Goal: Information Seeking & Learning: Learn about a topic

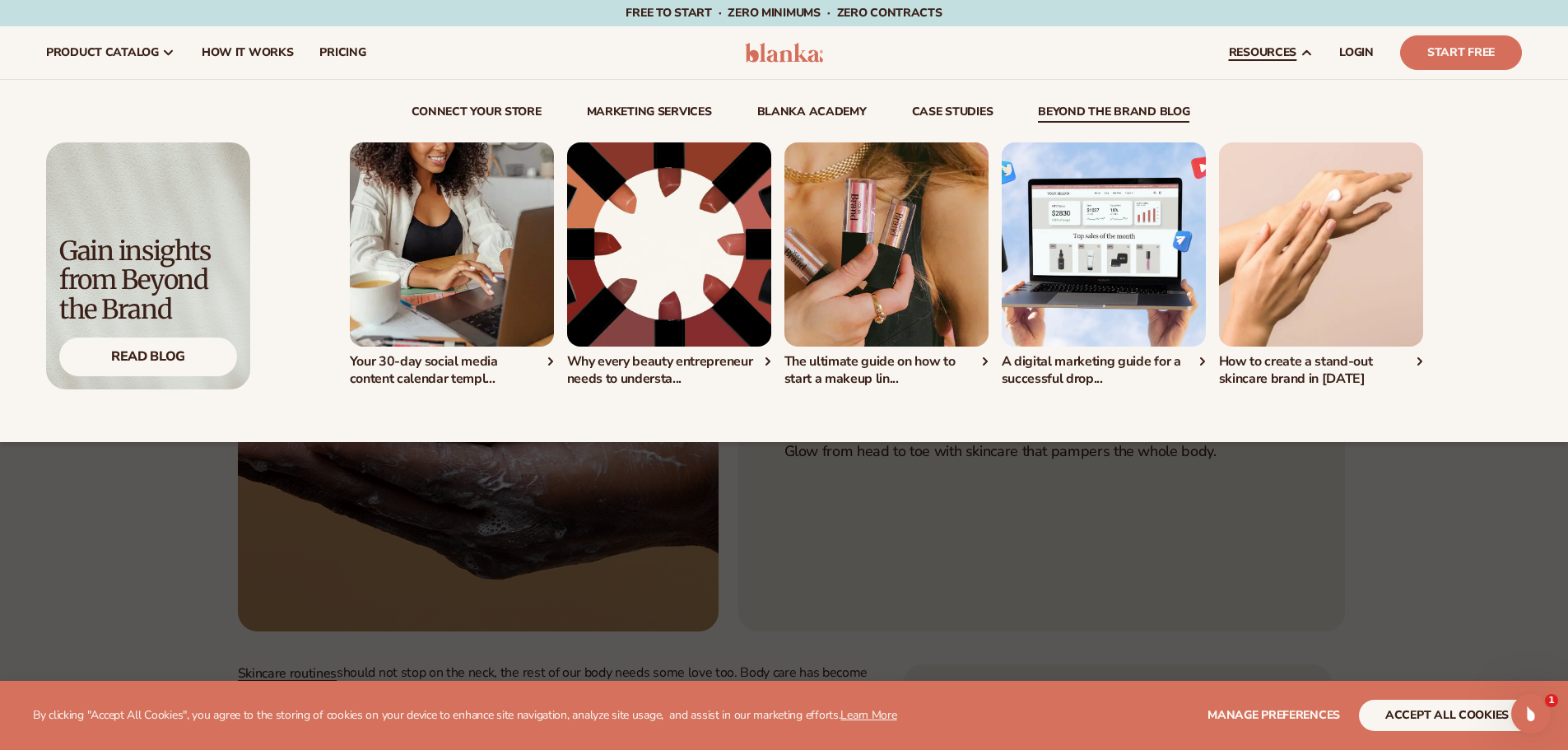
click at [1136, 112] on link "beyond the brand blog" at bounding box center [1114, 115] width 152 height 17
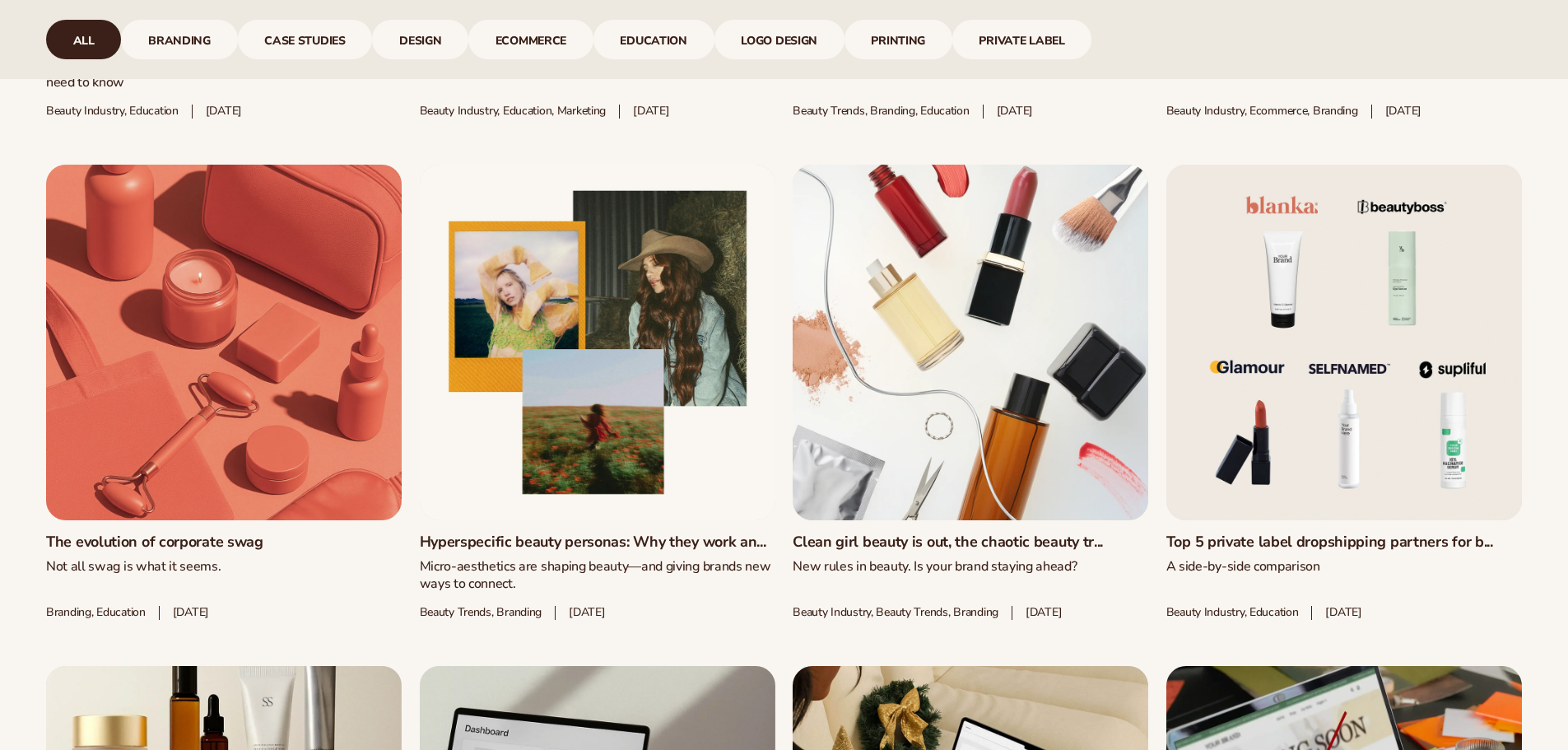
scroll to position [1409, 0]
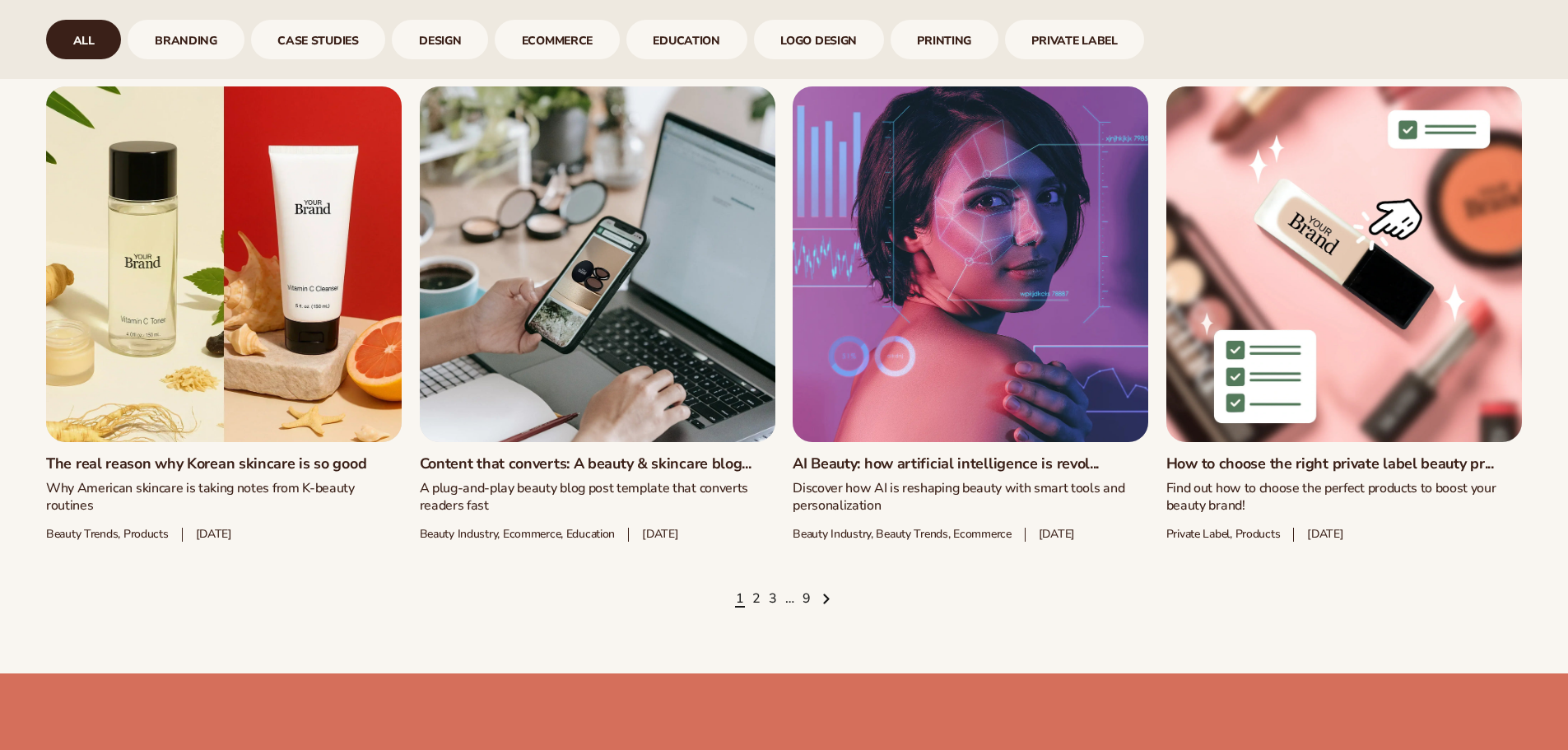
scroll to position [2496, 0]
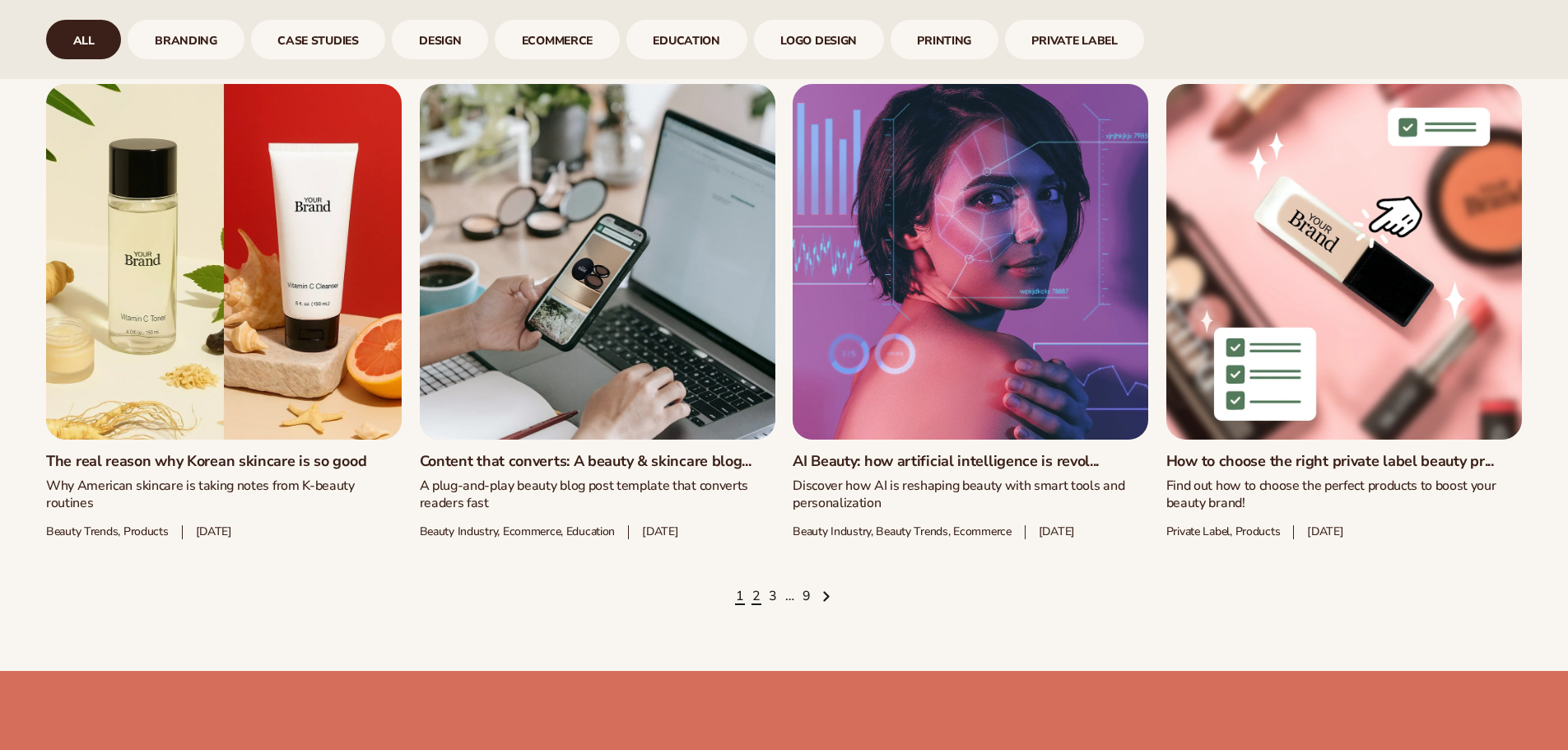
click at [753, 587] on link "2" at bounding box center [756, 596] width 8 height 18
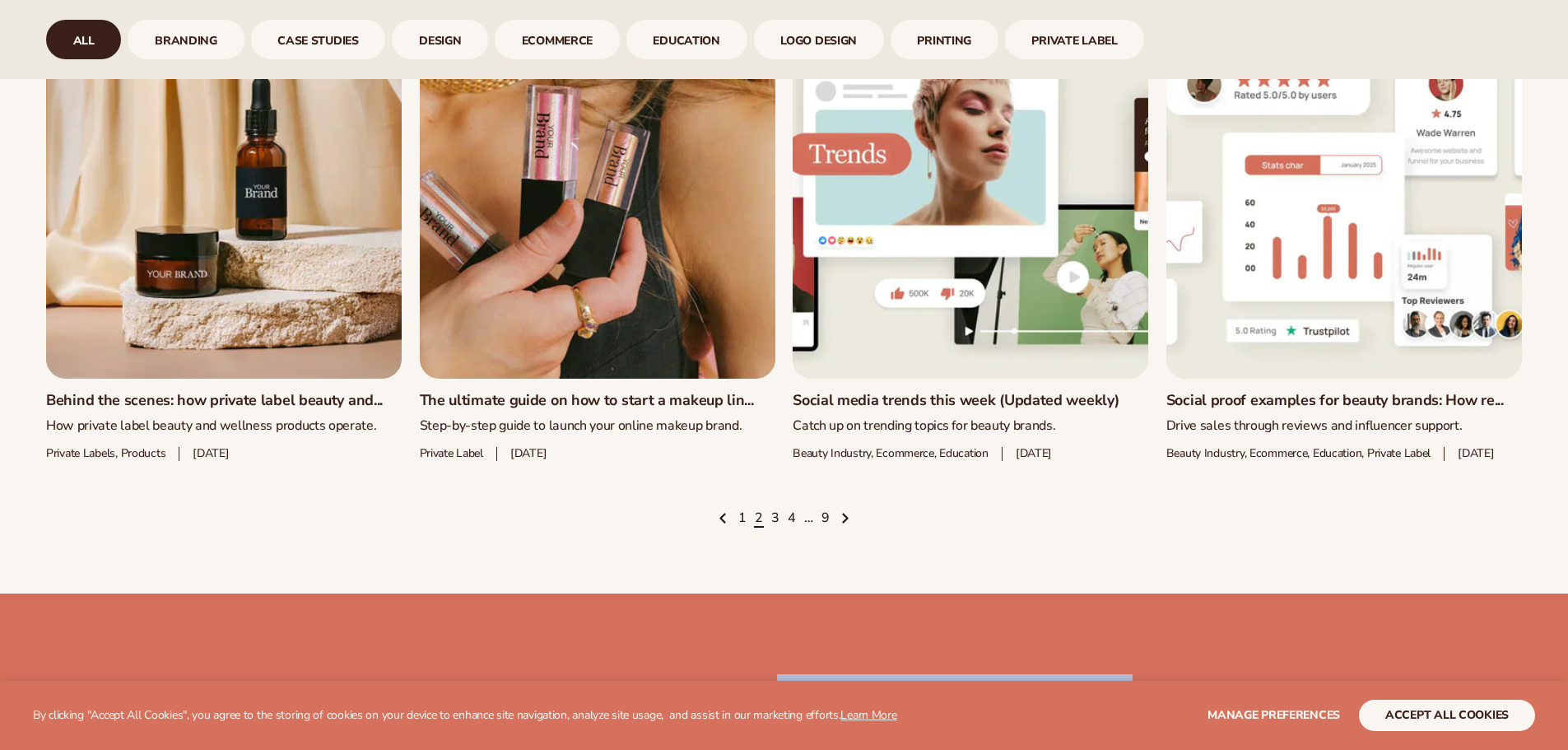
scroll to position [2563, 0]
click at [777, 526] on link "3" at bounding box center [776, 517] width 8 height 18
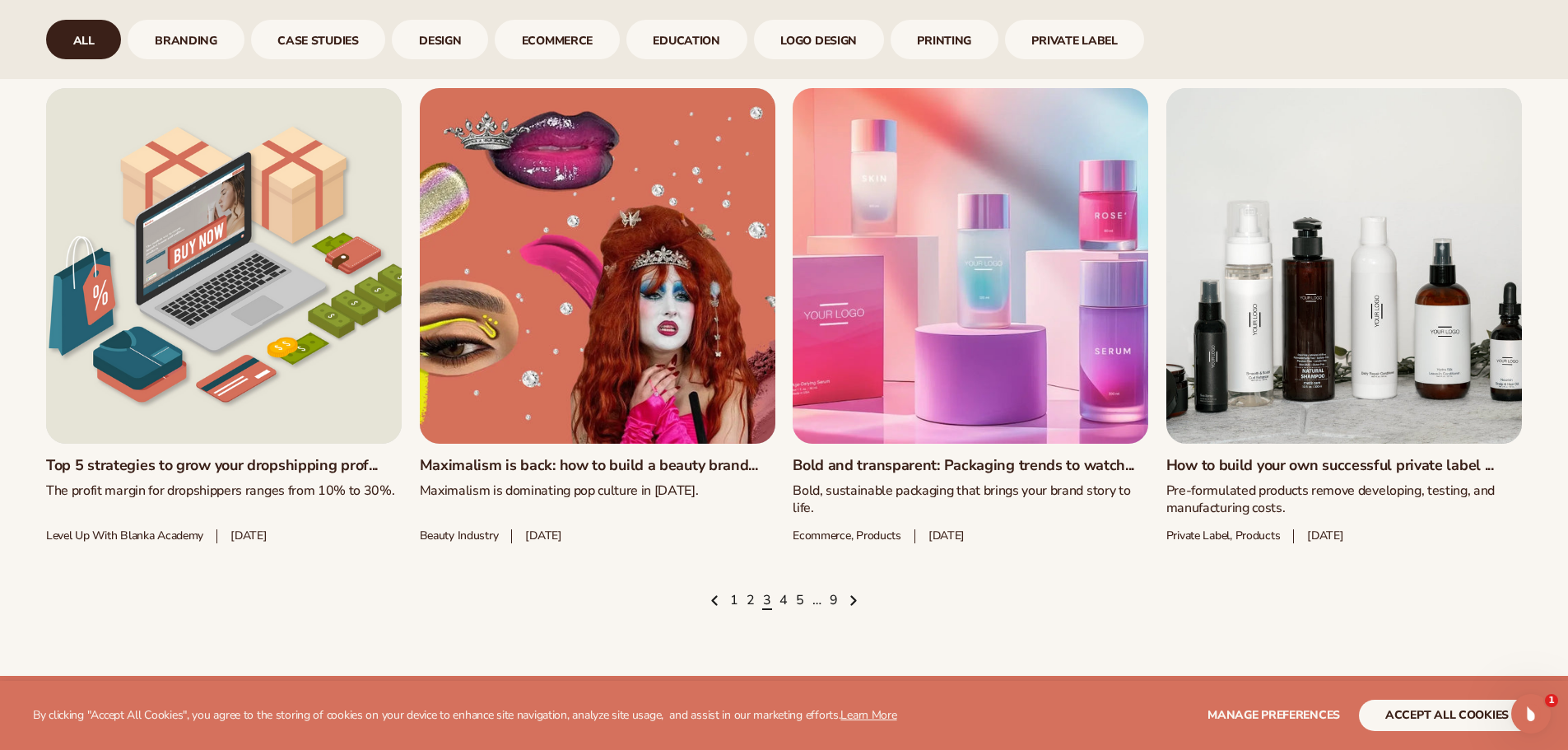
scroll to position [2505, 0]
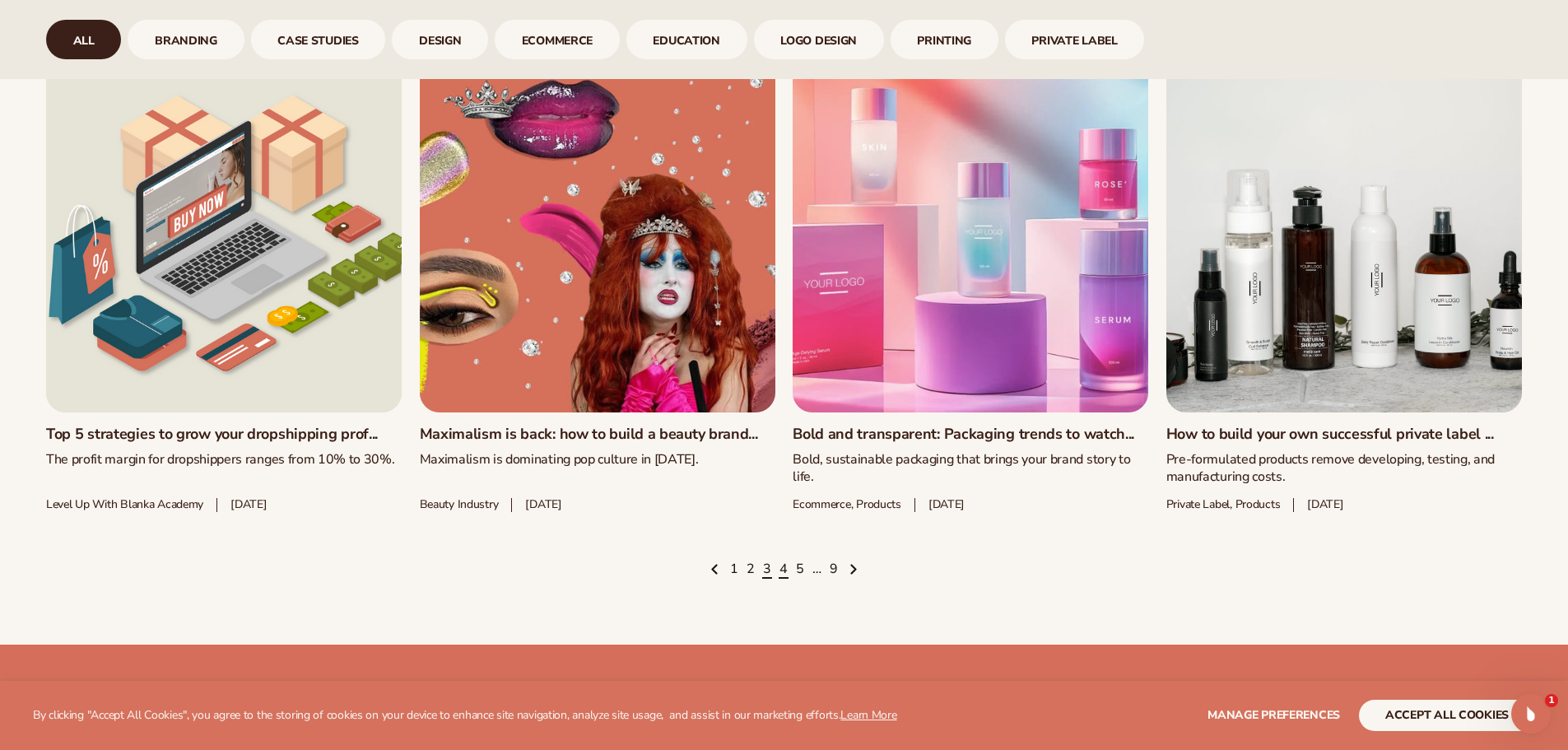
click at [783, 576] on link "4" at bounding box center [783, 569] width 8 height 18
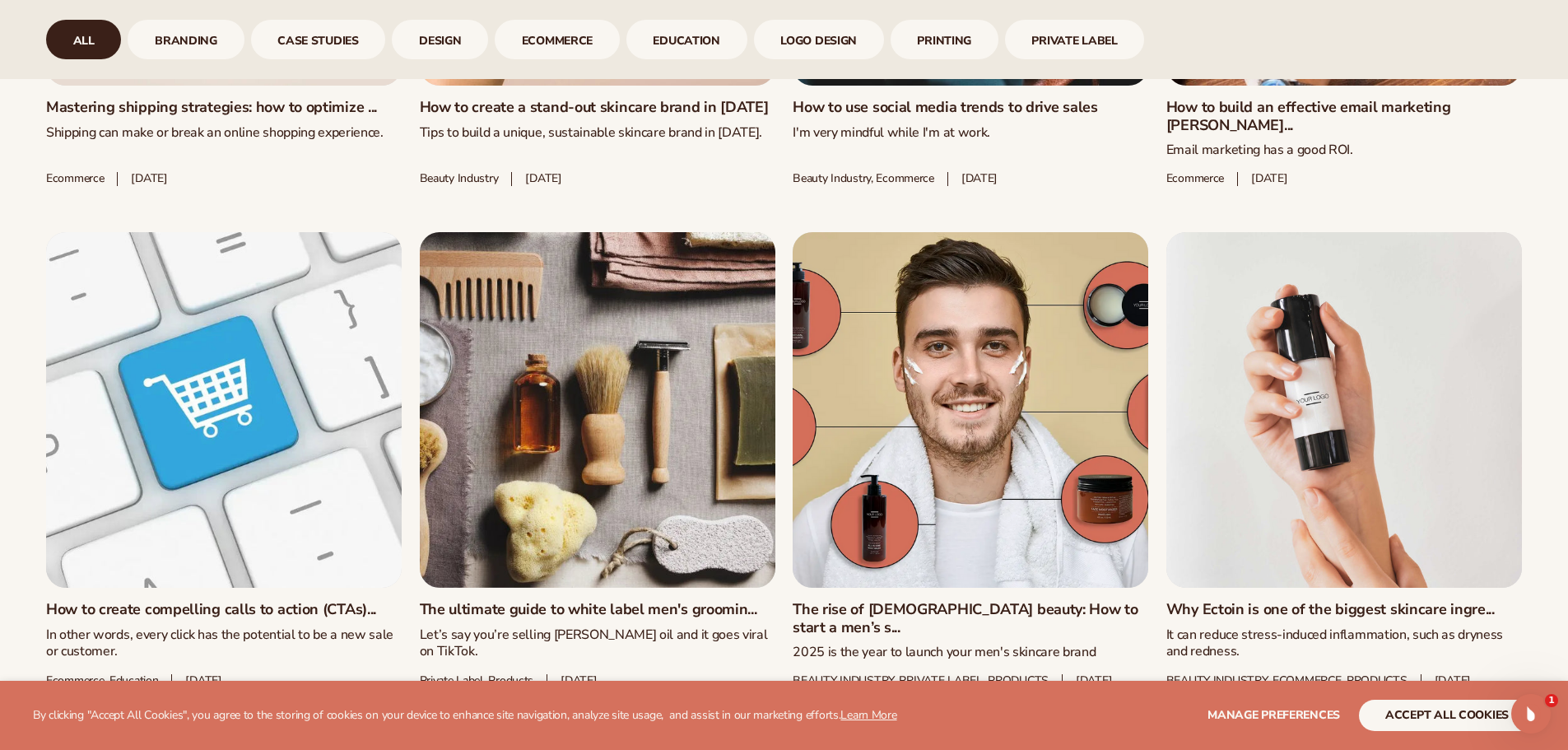
scroll to position [2513, 0]
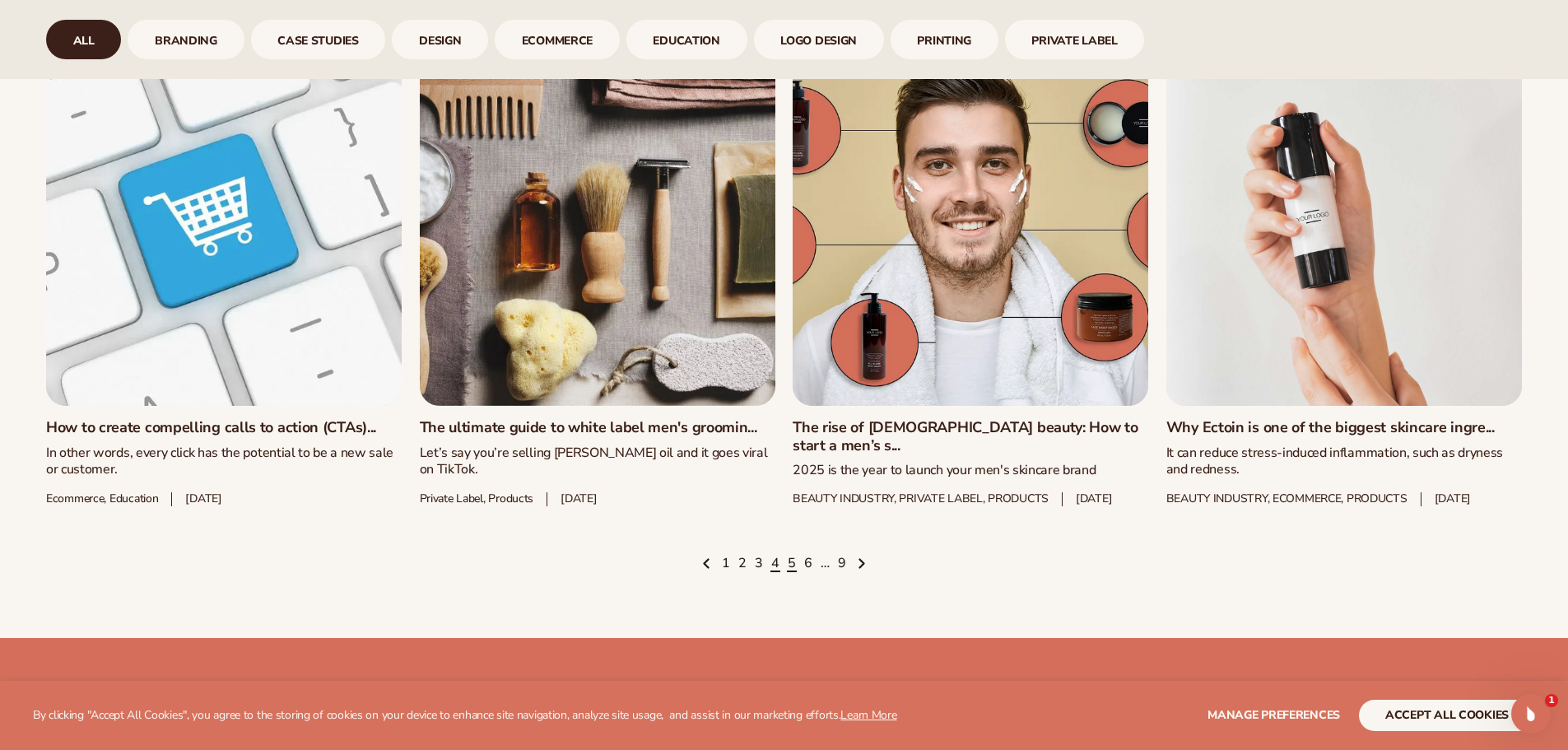
click at [788, 572] on link "5" at bounding box center [791, 563] width 8 height 18
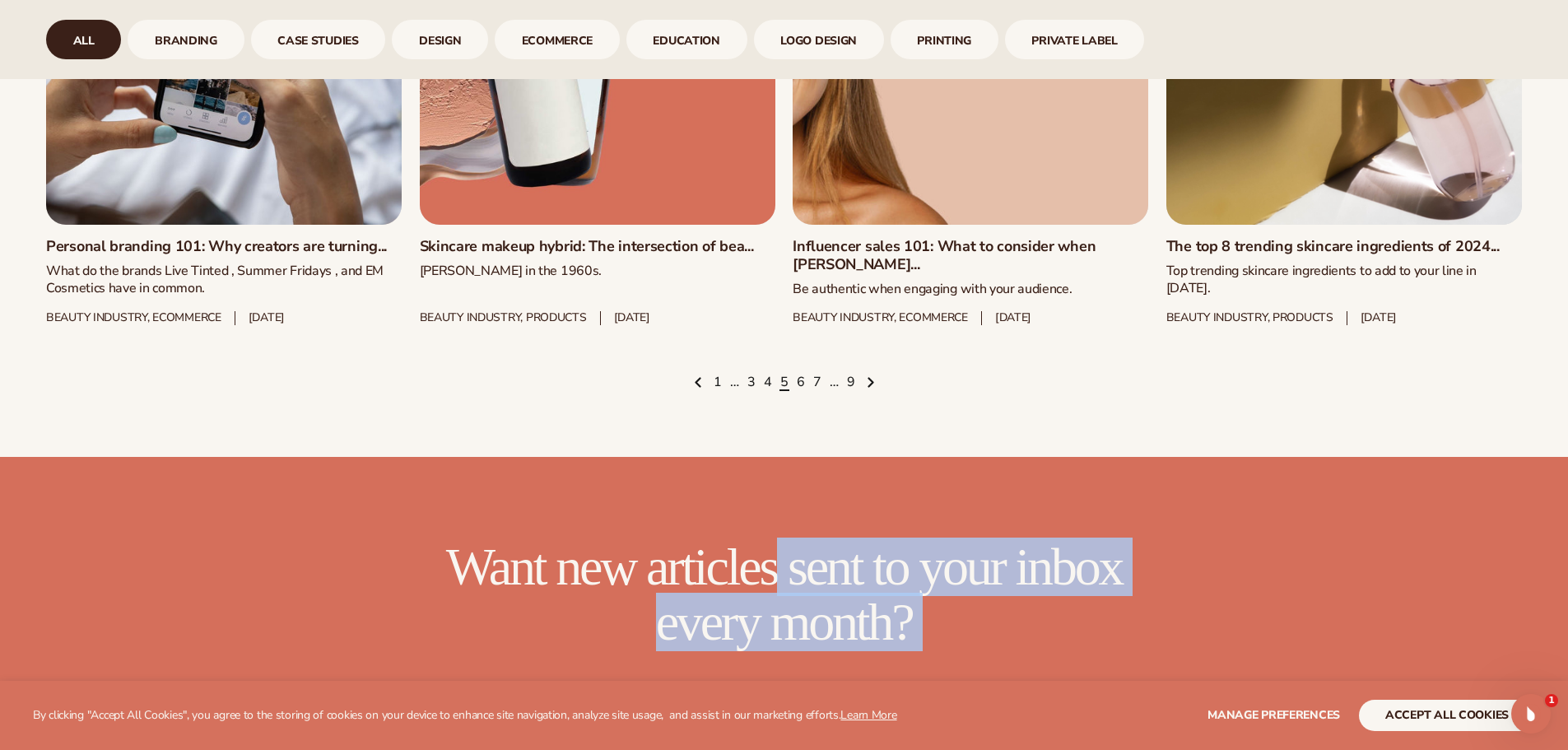
scroll to position [2713, 0]
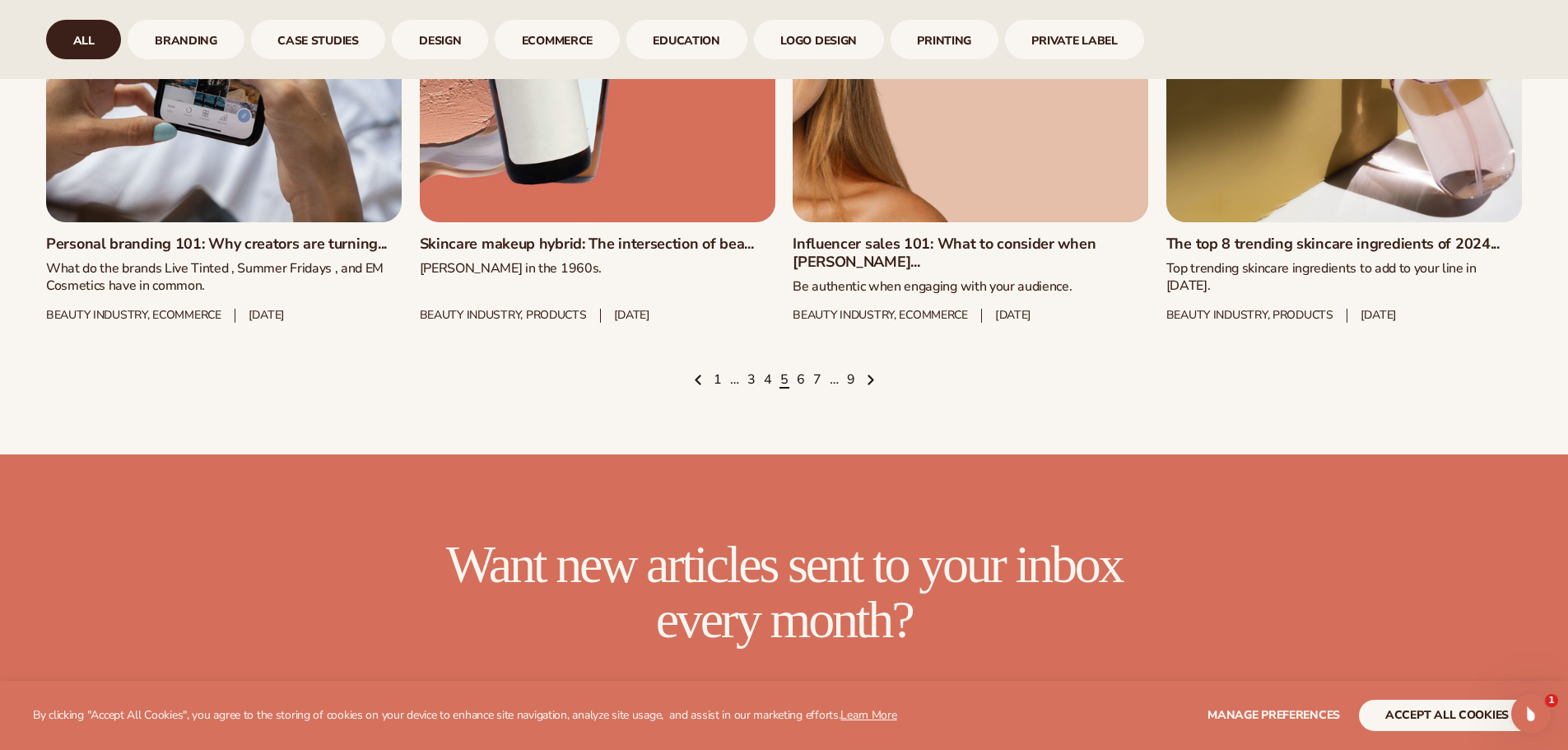
click at [791, 371] on ul "1 … 3 4 5 6 7 … 9" at bounding box center [784, 380] width 1476 height 18
click at [801, 371] on link "6" at bounding box center [801, 380] width 8 height 18
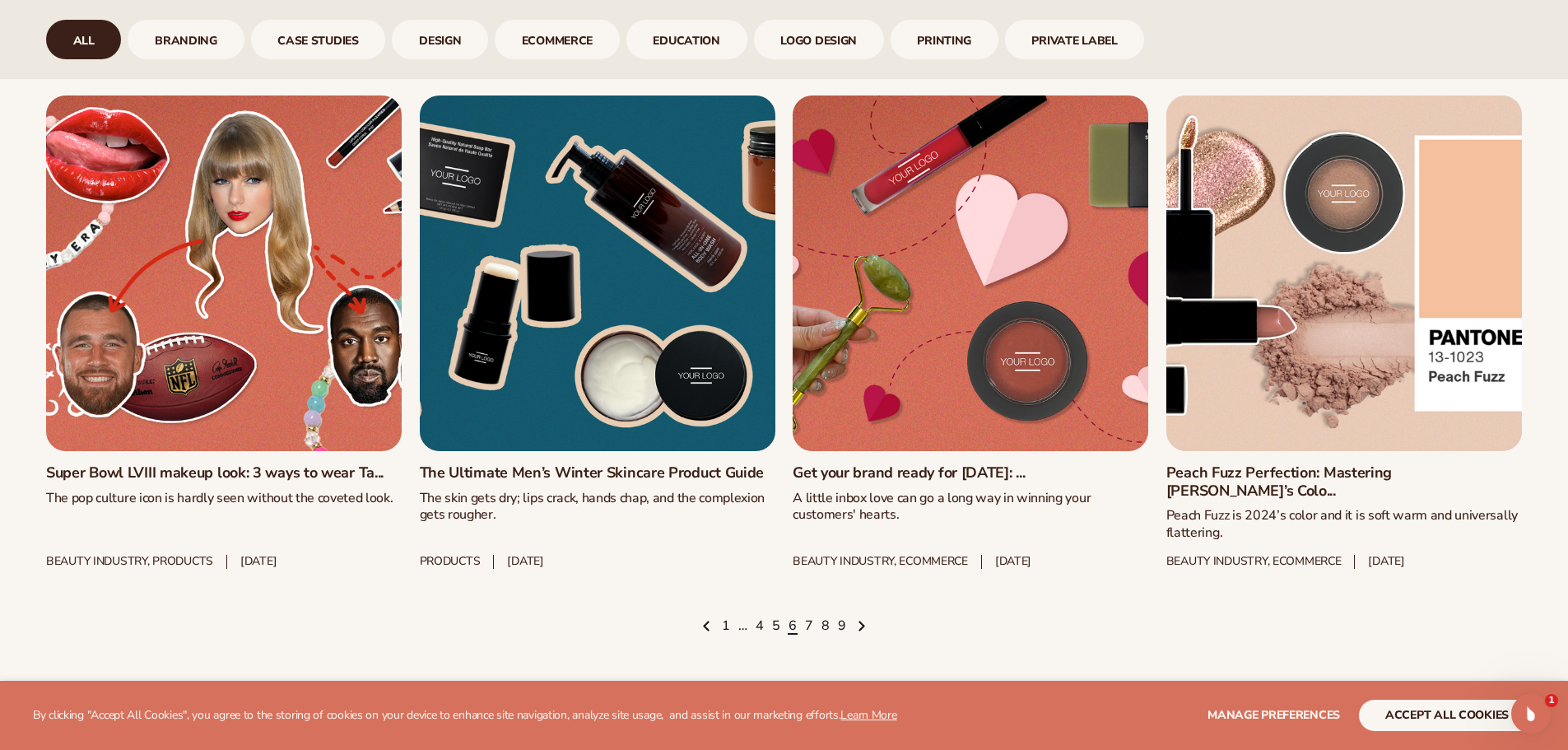
scroll to position [2468, 0]
click at [813, 616] on ul "1 … 4 5 6 7 8 9" at bounding box center [784, 625] width 1476 height 18
click at [810, 616] on link "7" at bounding box center [809, 625] width 8 height 18
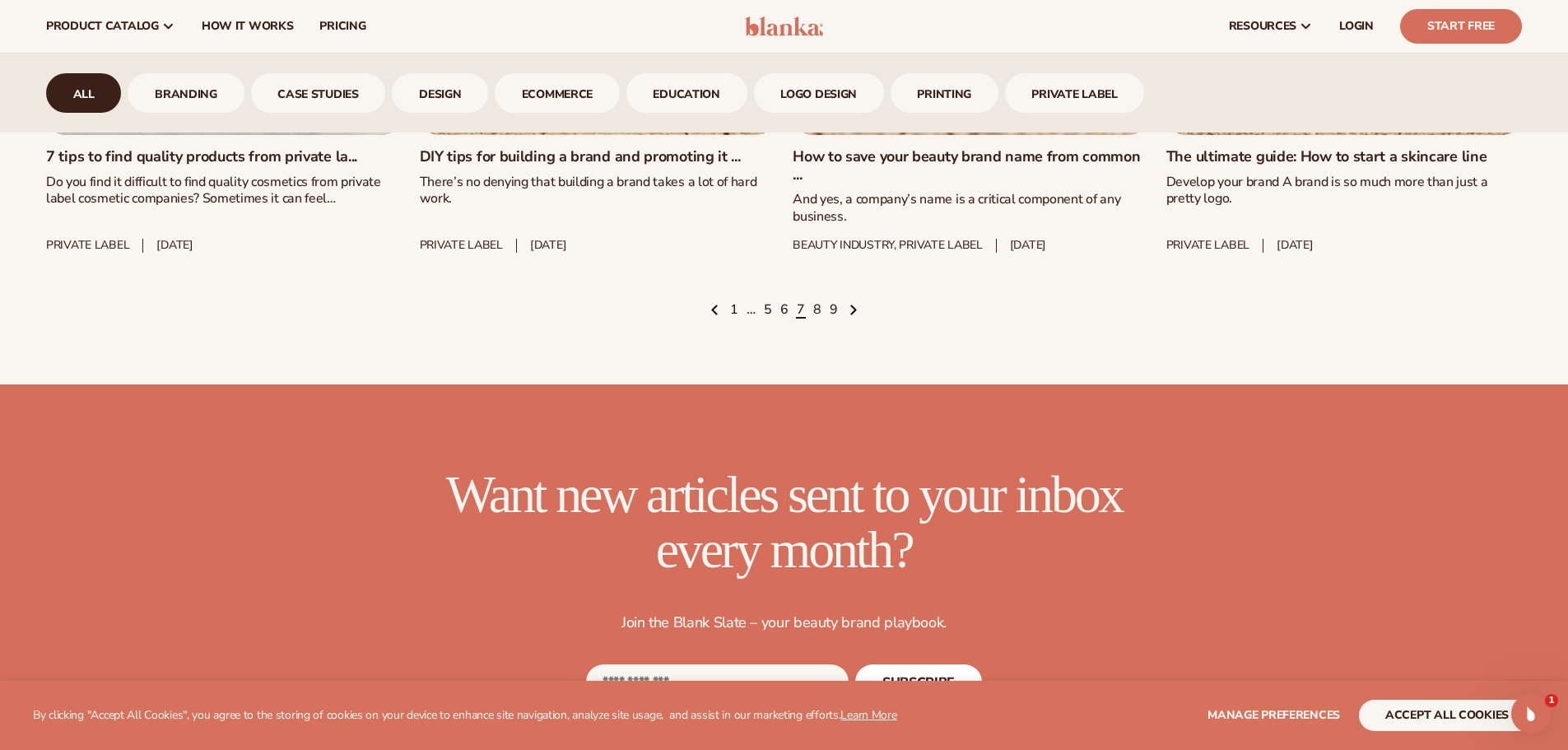
scroll to position [2650, 0]
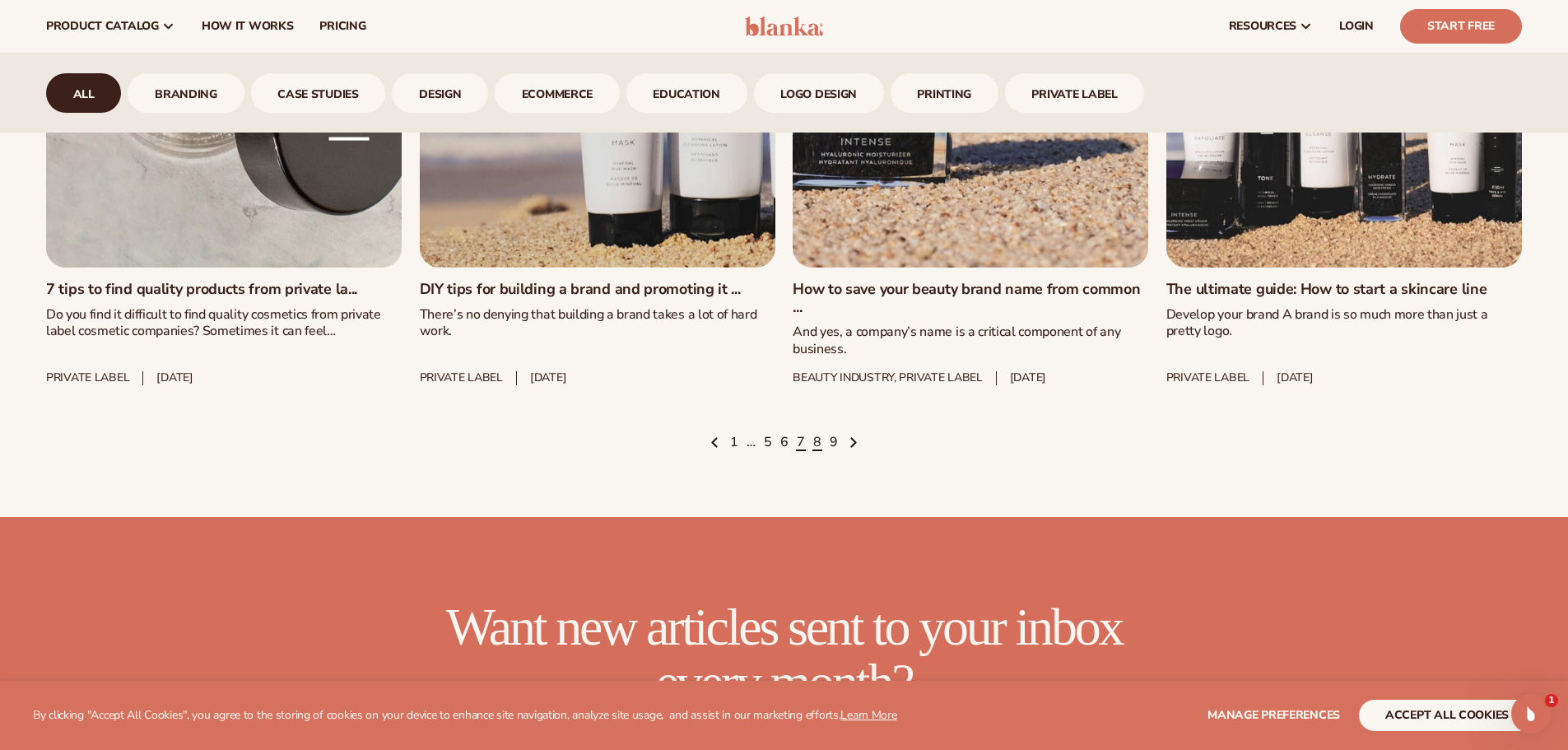
click at [815, 440] on link "8" at bounding box center [817, 442] width 8 height 18
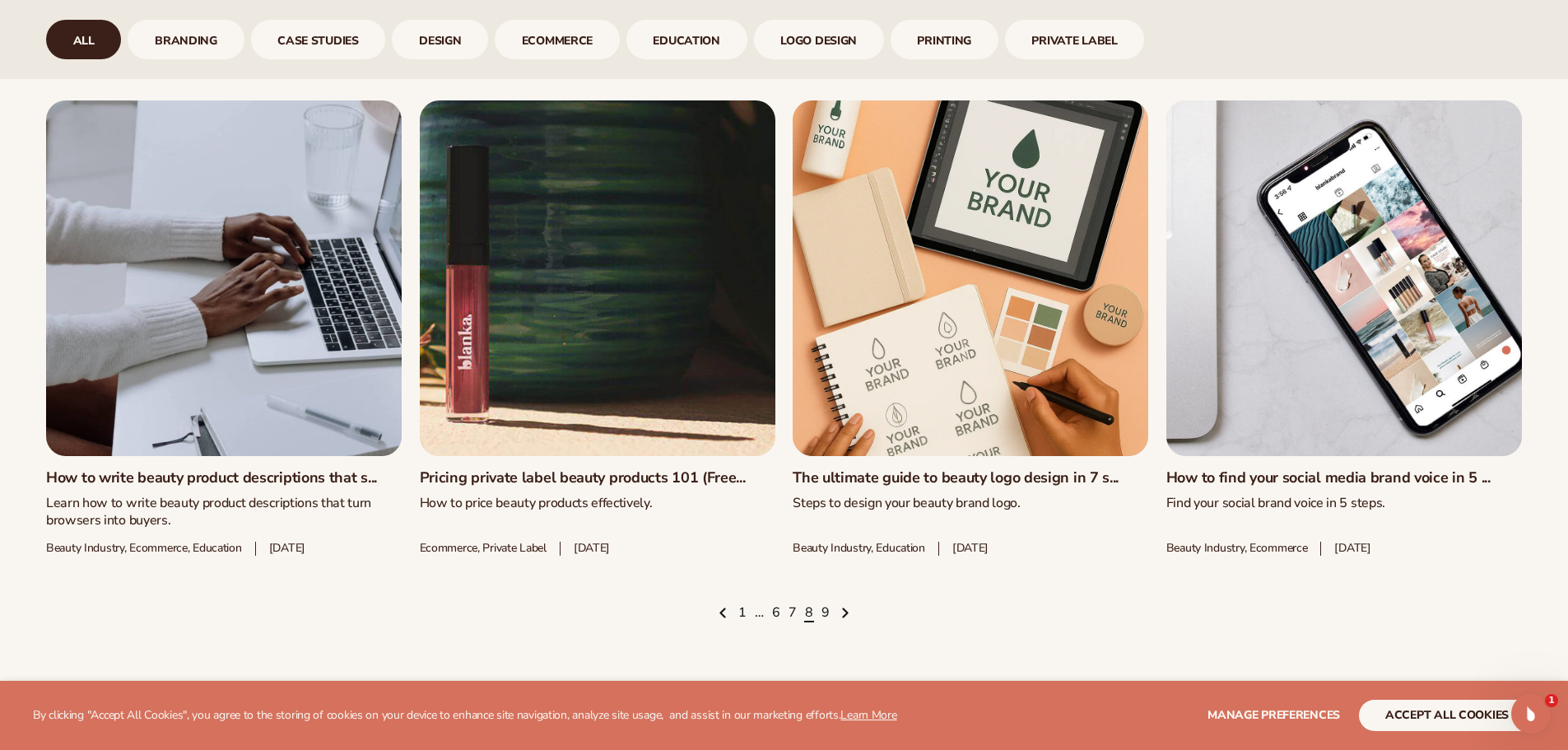
scroll to position [2445, 0]
click at [740, 621] on link "1" at bounding box center [742, 612] width 8 height 18
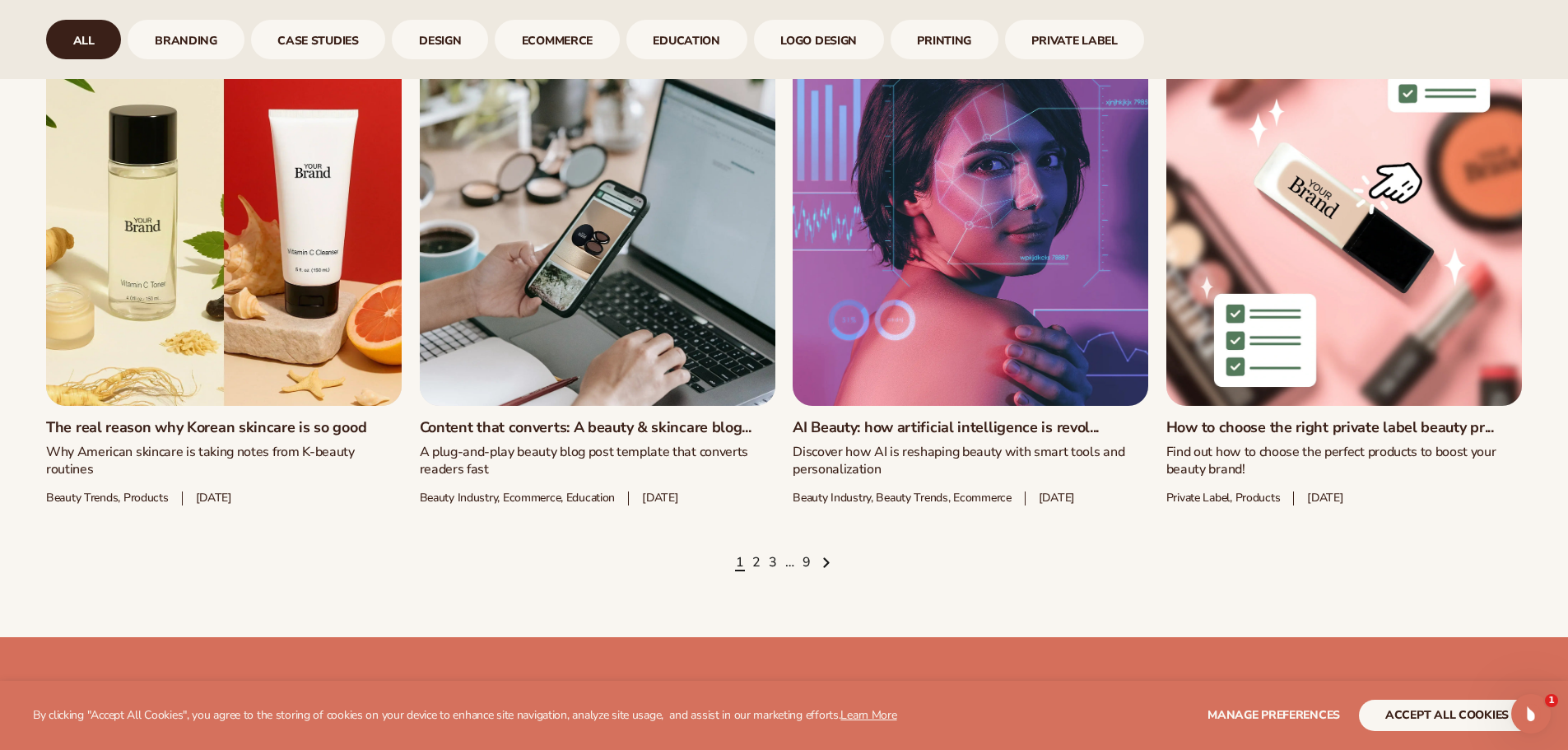
scroll to position [2531, 0]
click at [762, 553] on ul "1 2 3 … 9" at bounding box center [784, 561] width 1476 height 18
click at [760, 553] on link "2" at bounding box center [756, 561] width 8 height 18
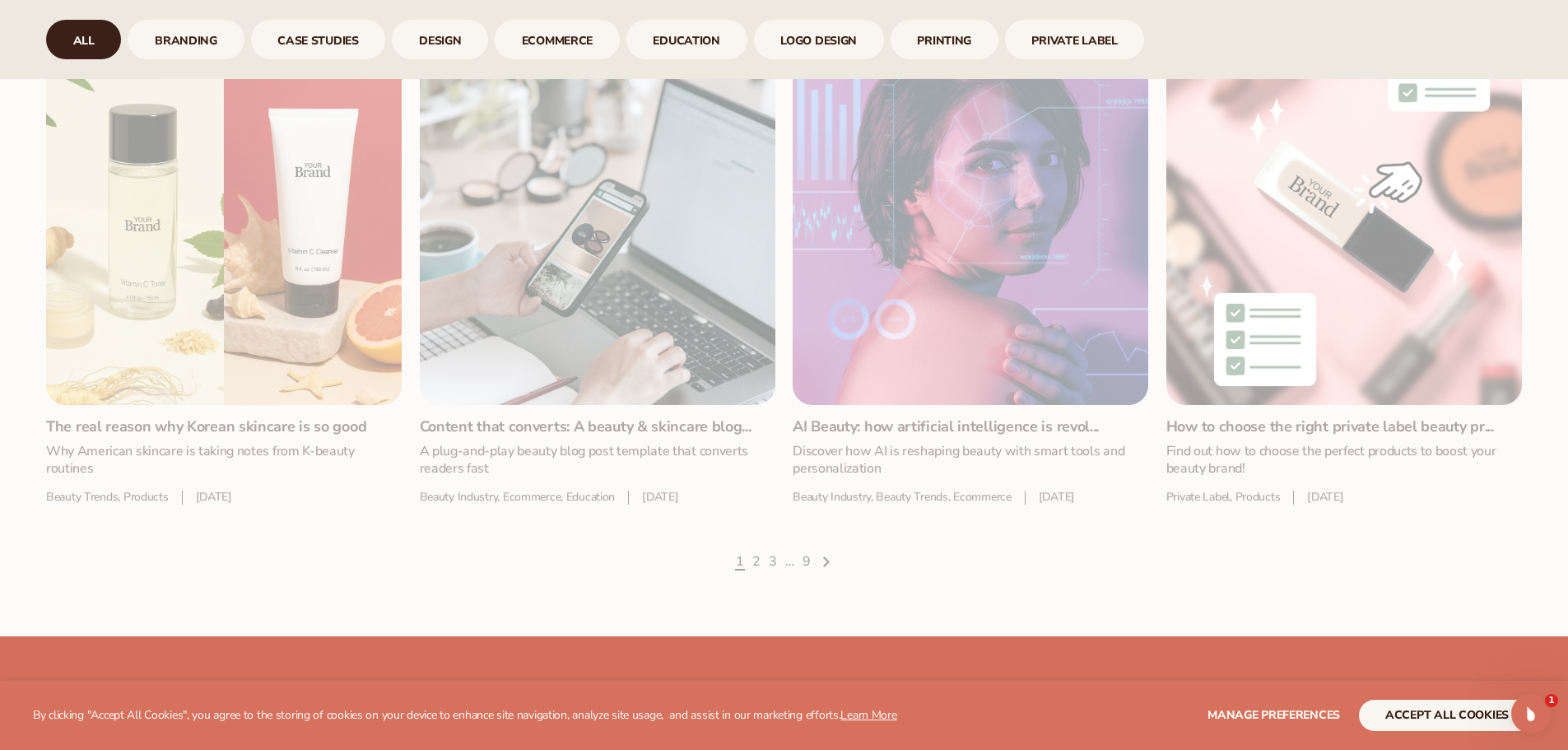
drag, startPoint x: 762, startPoint y: 541, endPoint x: 980, endPoint y: 531, distance: 218.2
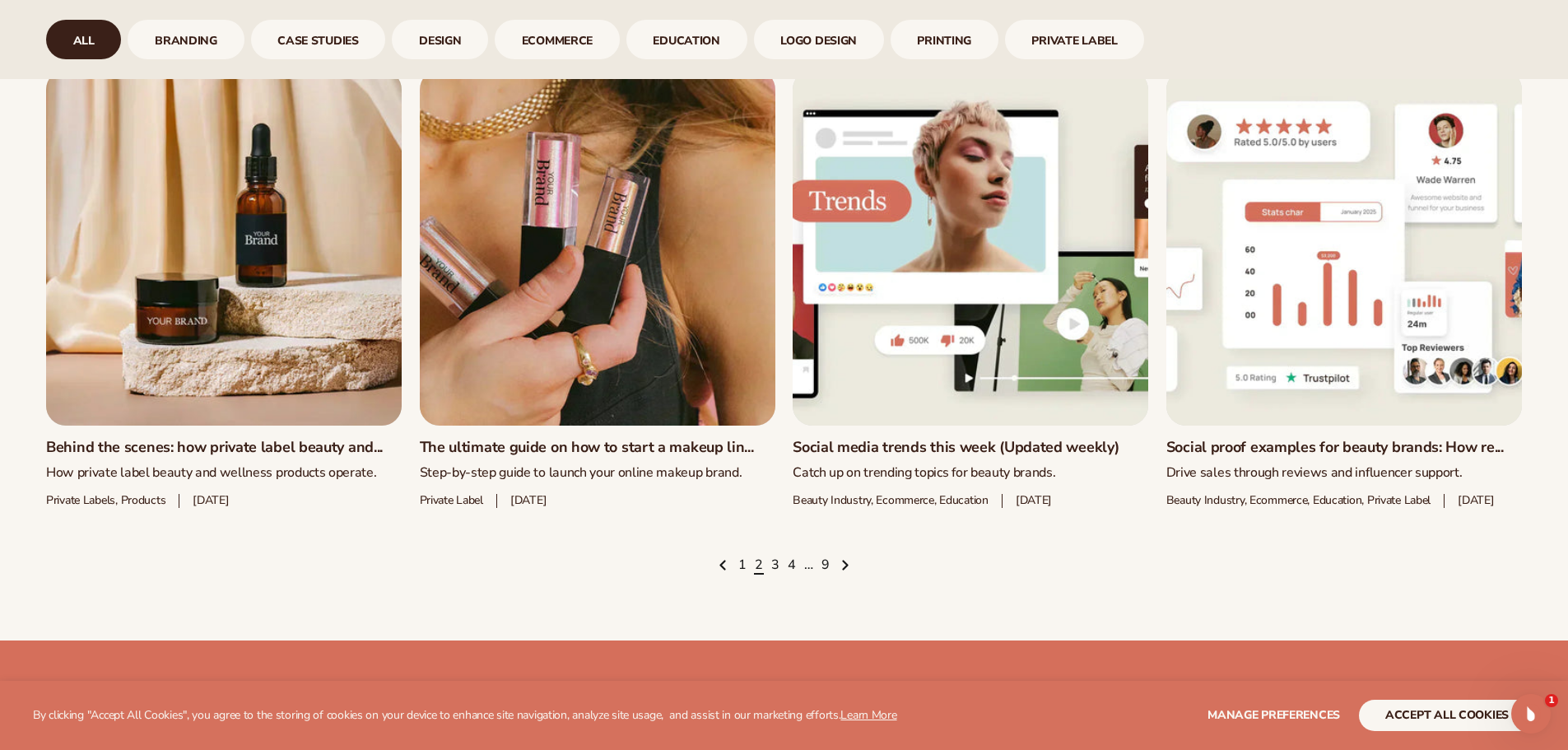
scroll to position [2517, 0]
click at [777, 573] on link "3" at bounding box center [776, 564] width 8 height 18
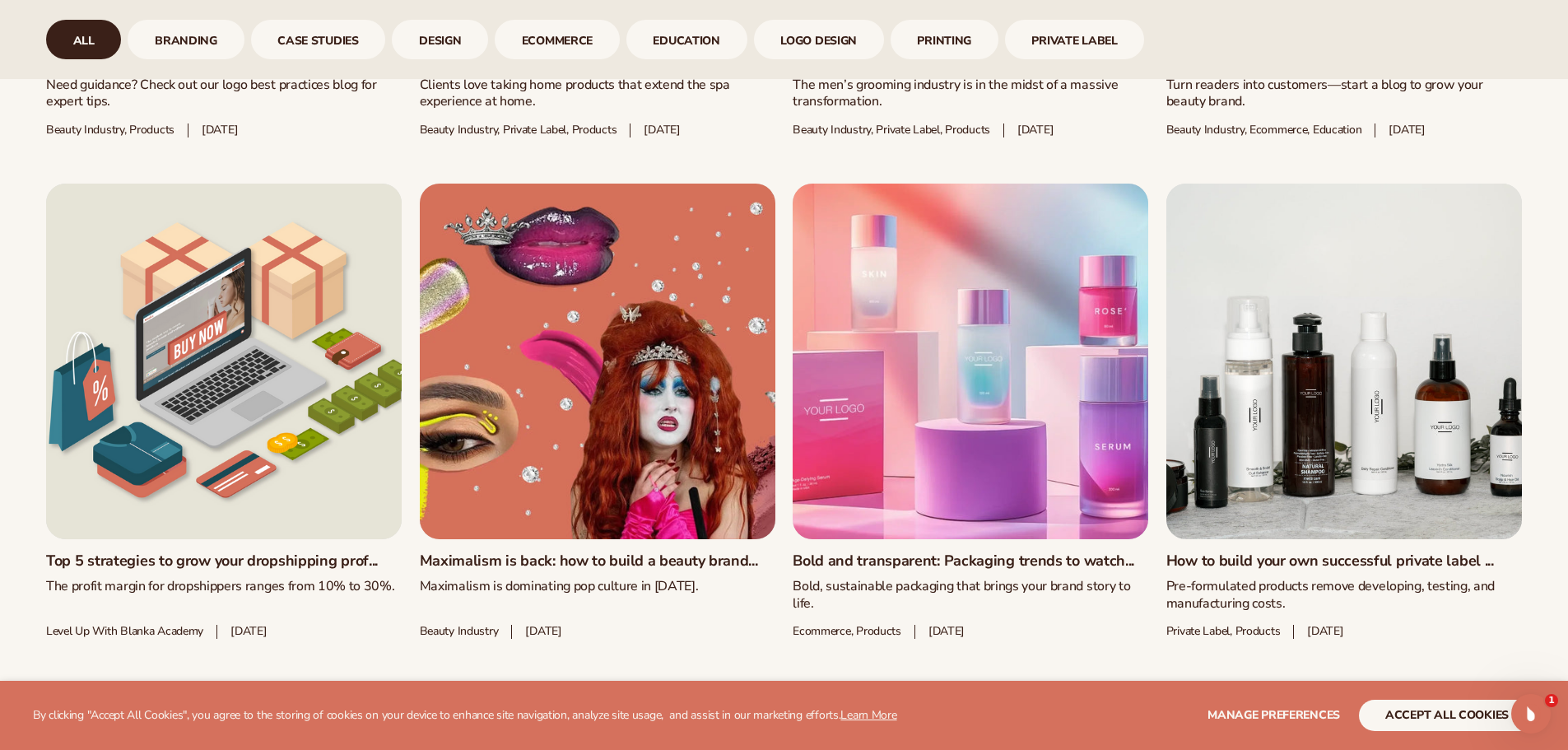
scroll to position [2486, 0]
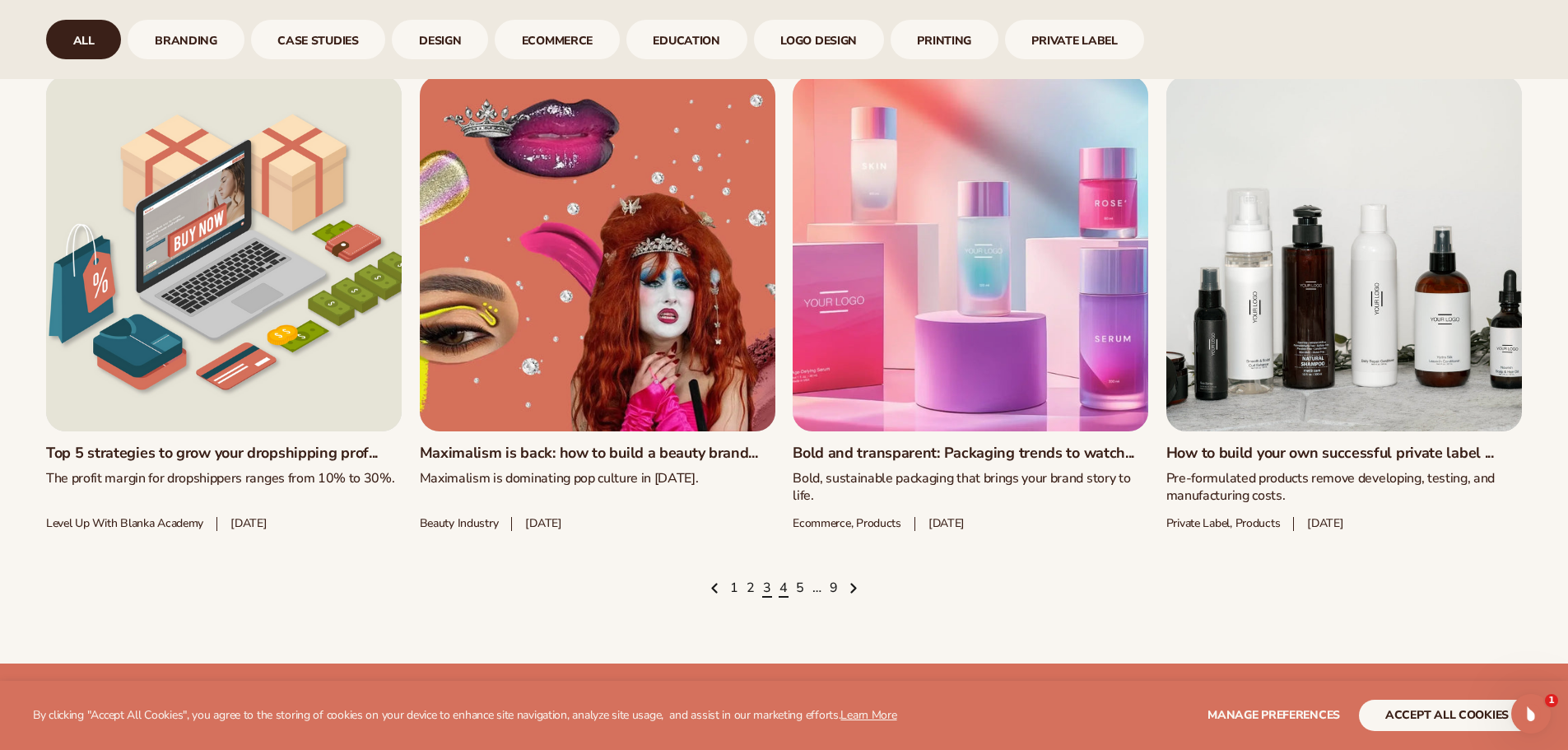
click at [785, 597] on link "4" at bounding box center [783, 588] width 8 height 18
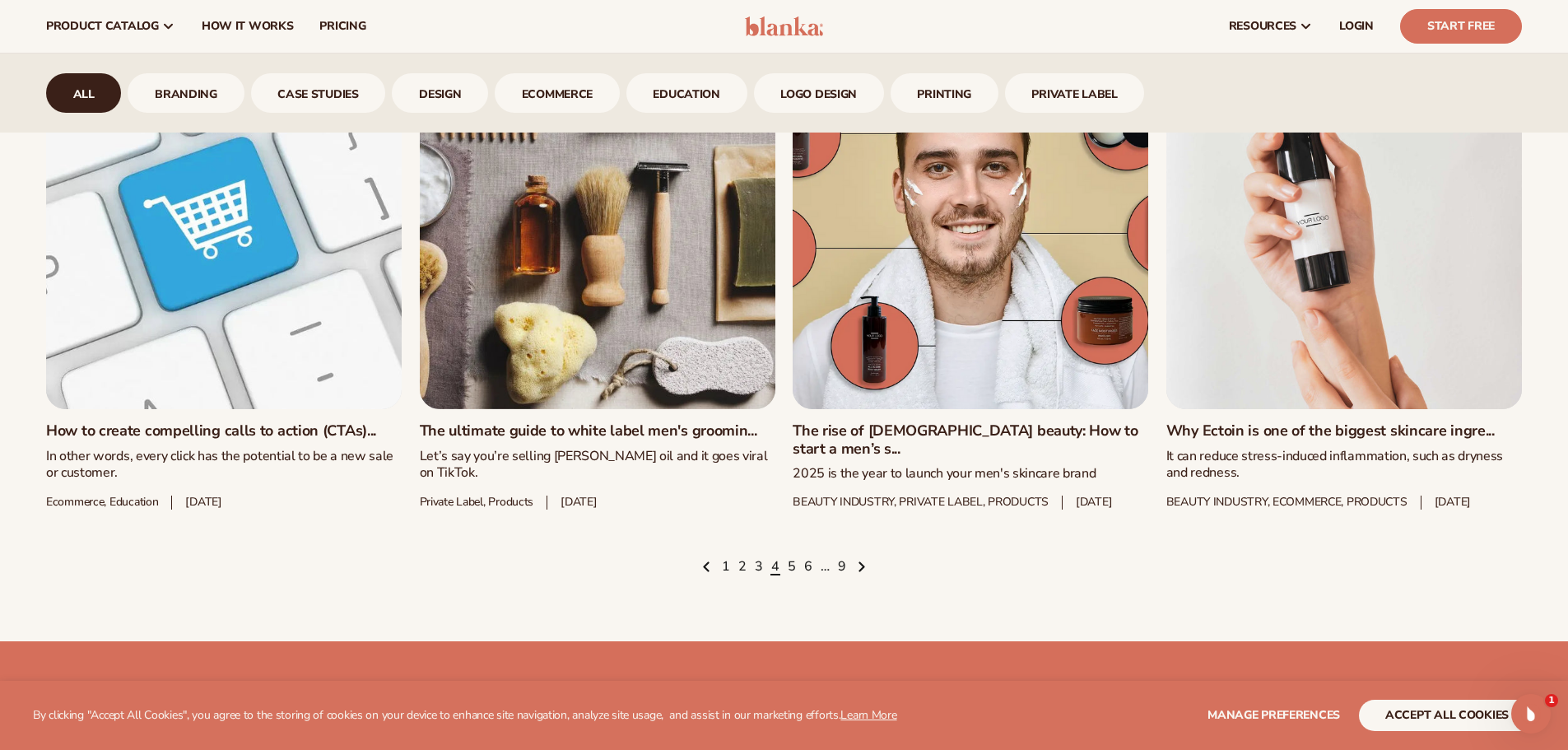
scroll to position [2499, 0]
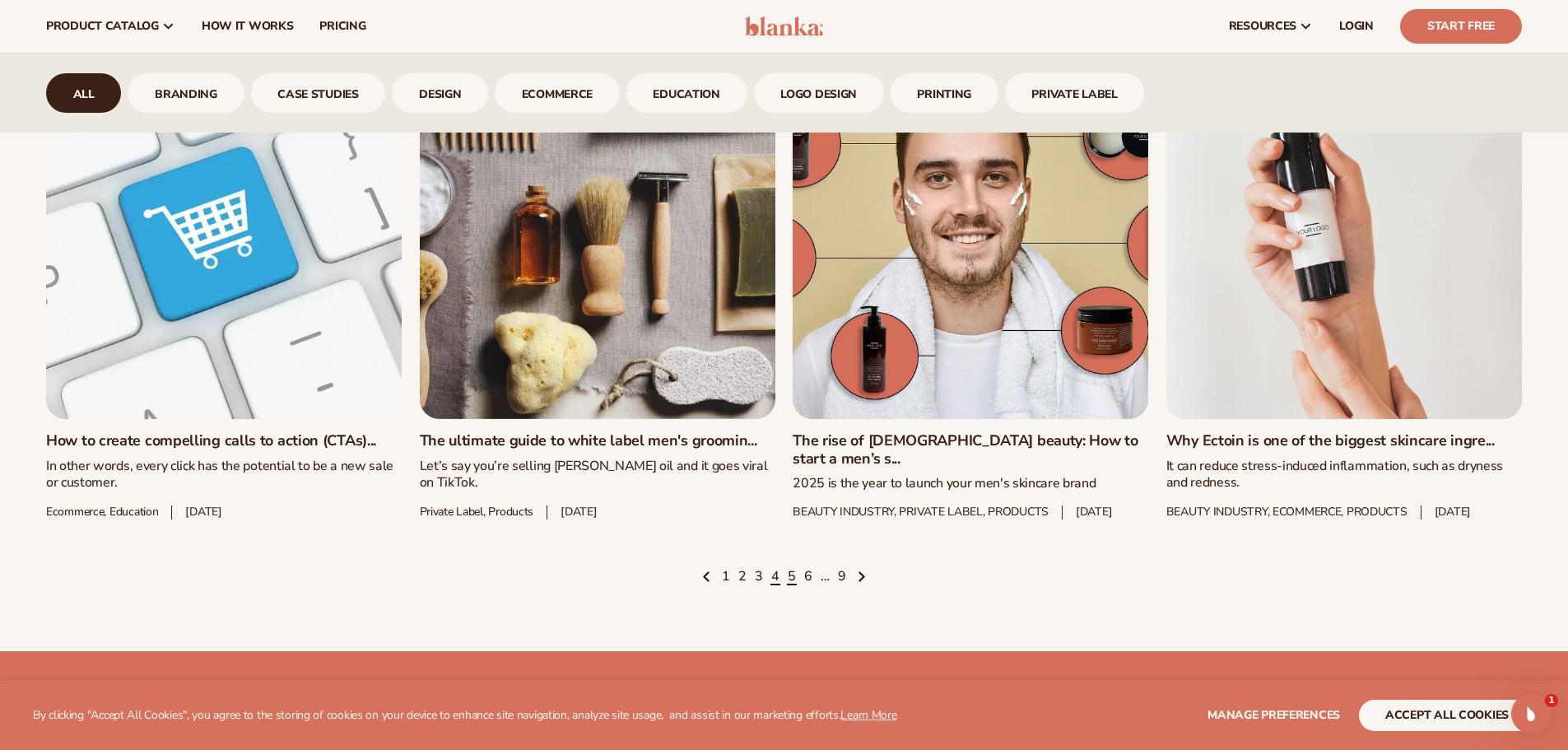
click at [792, 586] on link "5" at bounding box center [791, 576] width 8 height 18
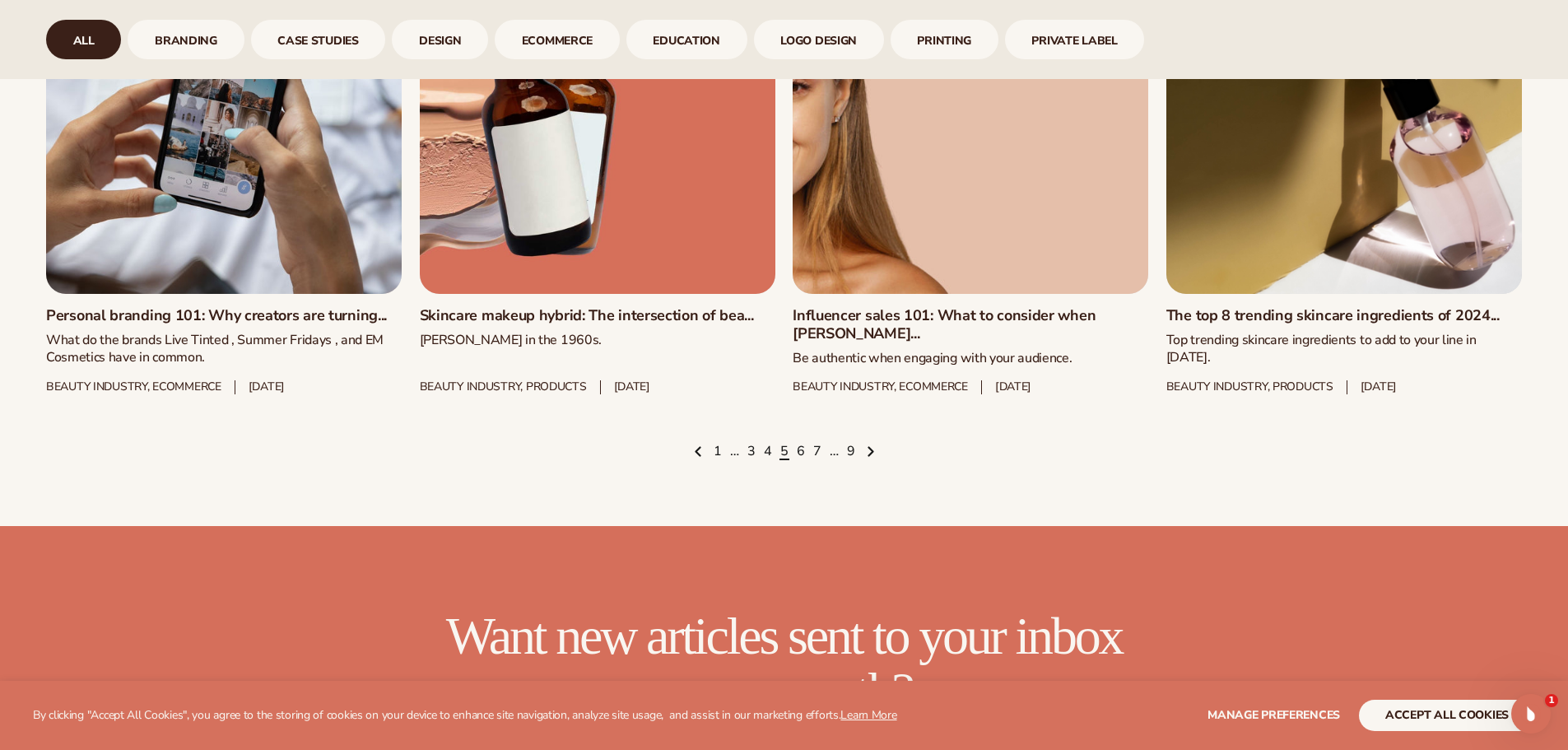
scroll to position [2722, 0]
